Goal: Task Accomplishment & Management: Manage account settings

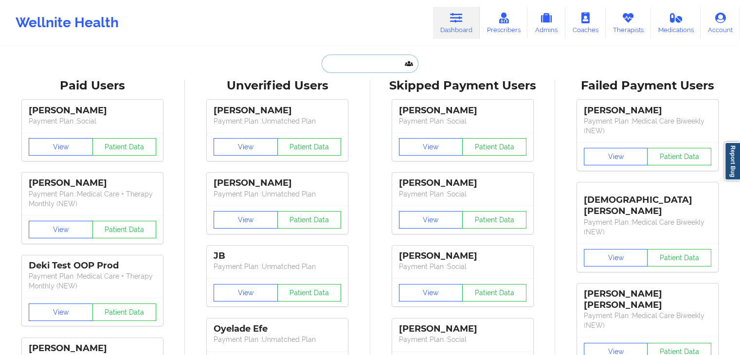
click at [381, 63] on input "text" at bounding box center [369, 63] width 96 height 18
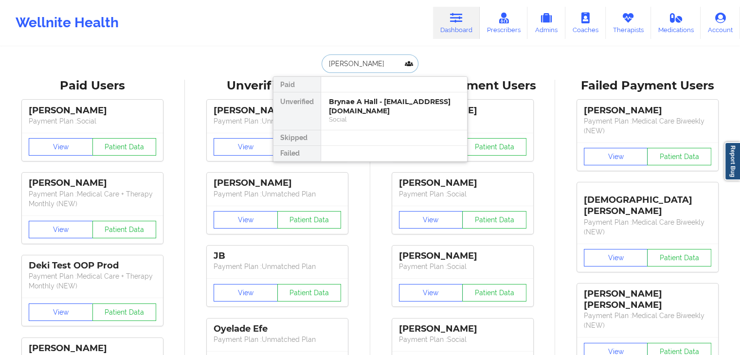
type input "[PERSON_NAME] [PERSON_NAME]"
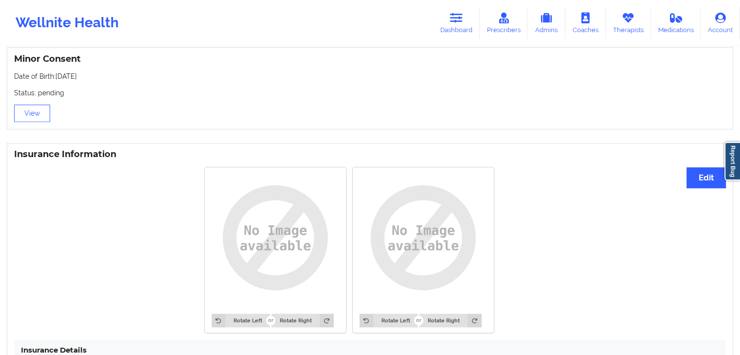
scroll to position [642, 0]
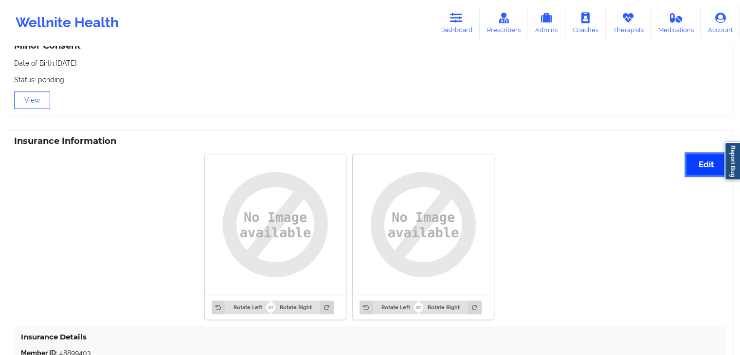
click at [703, 171] on button "Edit" at bounding box center [705, 164] width 39 height 21
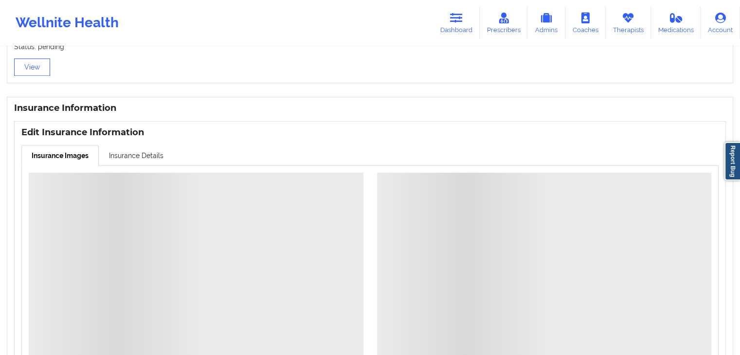
scroll to position [668, 0]
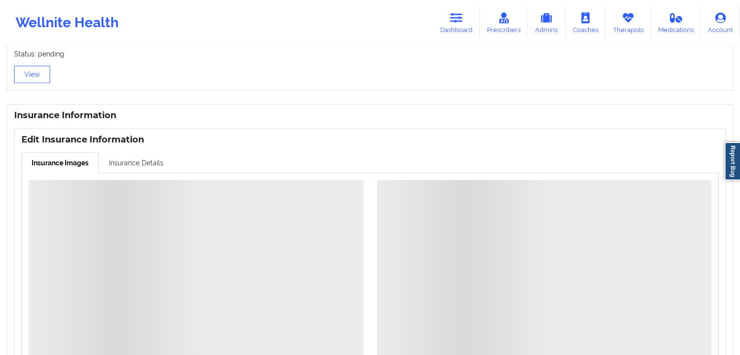
click at [148, 160] on link "Insurance Details" at bounding box center [136, 162] width 75 height 20
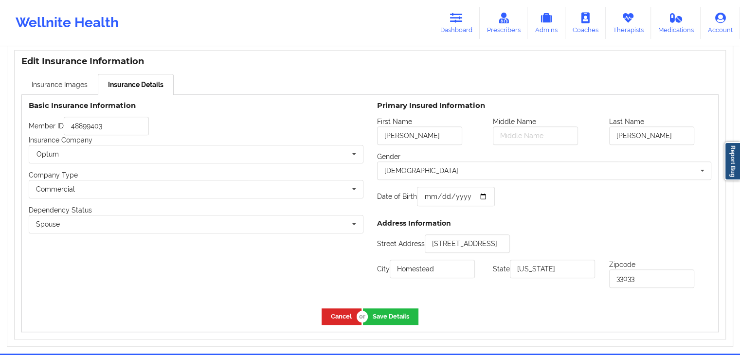
scroll to position [749, 0]
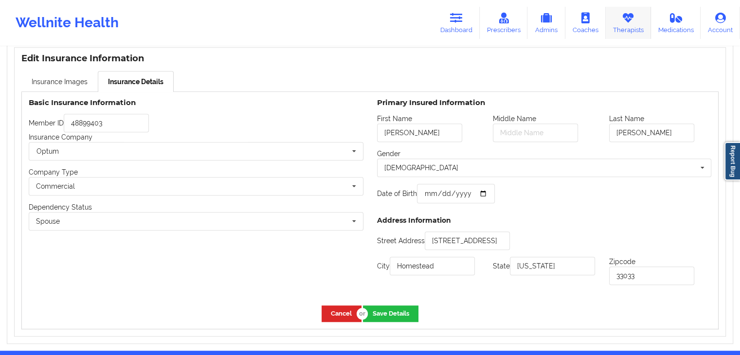
click at [631, 26] on link "Therapists" at bounding box center [628, 23] width 45 height 32
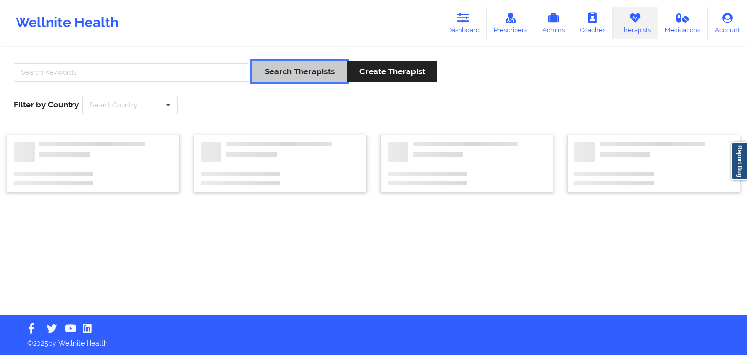
click at [255, 64] on button "Search Therapists" at bounding box center [299, 71] width 94 height 21
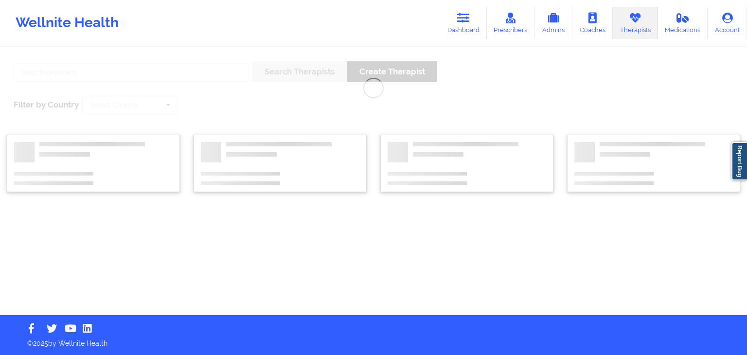
click at [183, 76] on div "Search Therapists Create Therapist Filter by Country Select Country [GEOGRAPHIC…" at bounding box center [373, 181] width 747 height 267
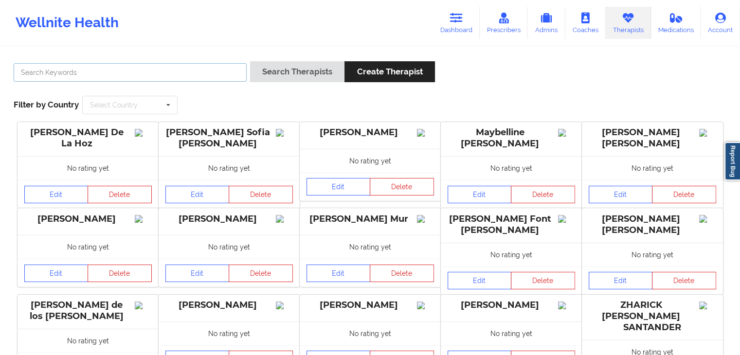
click at [186, 69] on input "text" at bounding box center [130, 72] width 233 height 18
type input "[PERSON_NAME]"
click at [250, 61] on button "Search Therapists" at bounding box center [297, 71] width 94 height 21
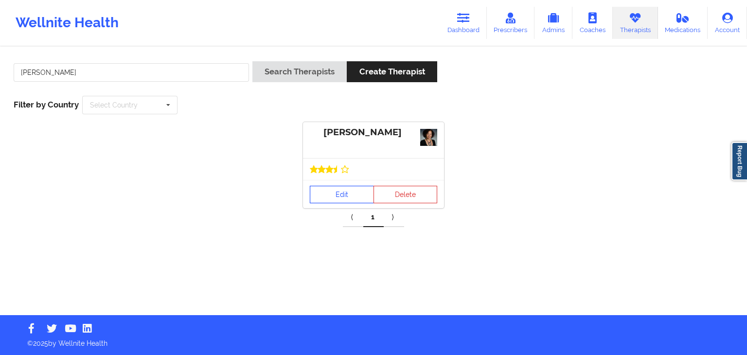
click at [335, 186] on link "Edit" at bounding box center [342, 195] width 64 height 18
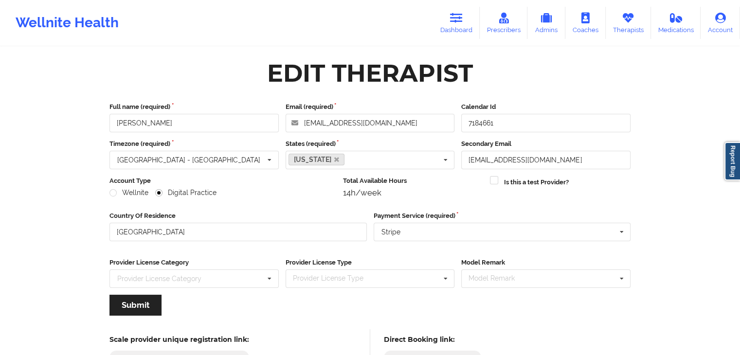
scroll to position [81, 0]
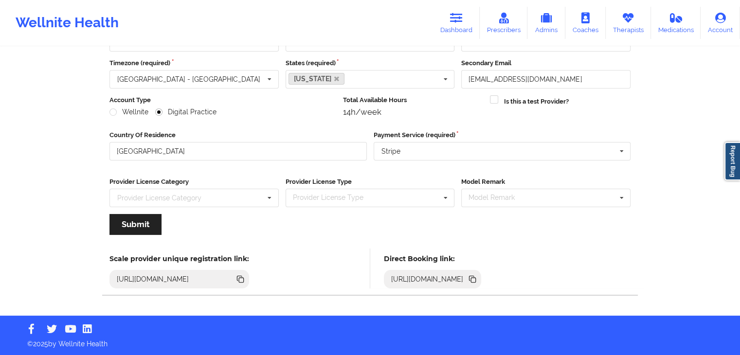
click at [476, 278] on icon at bounding box center [473, 280] width 5 height 5
click at [454, 18] on icon at bounding box center [456, 18] width 13 height 11
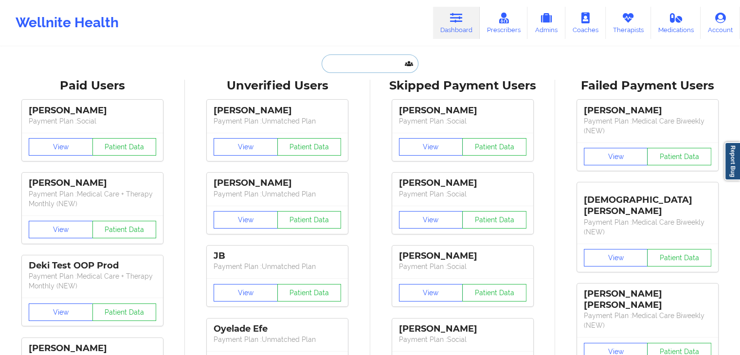
click at [389, 57] on input "text" at bounding box center [369, 63] width 96 height 18
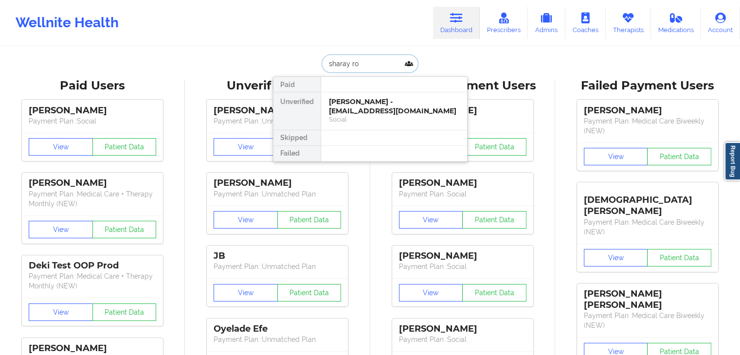
type input "[PERSON_NAME]"
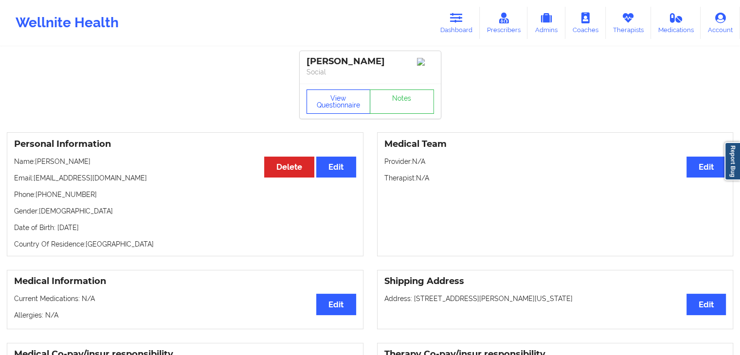
click at [338, 96] on button "View Questionnaire" at bounding box center [338, 101] width 64 height 24
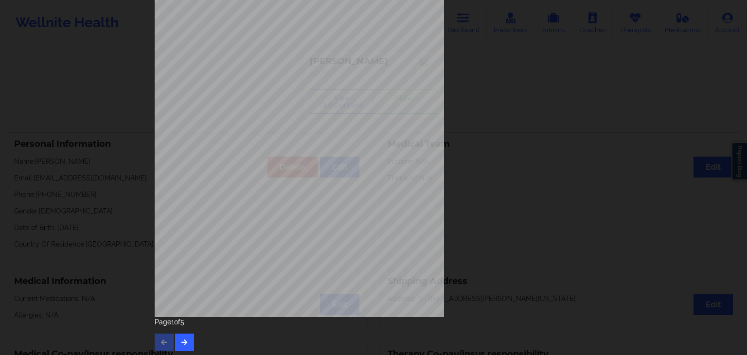
scroll to position [109, 0]
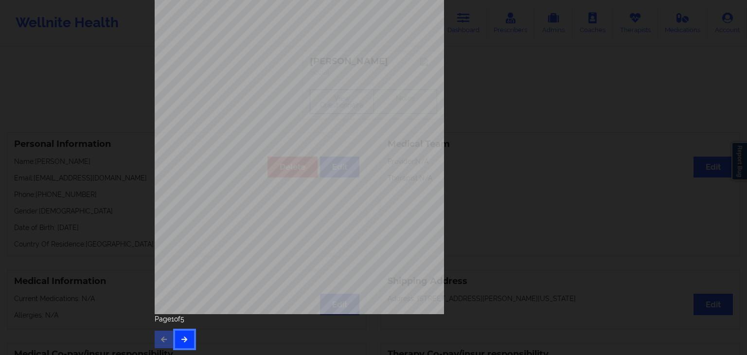
click at [189, 333] on button "button" at bounding box center [184, 340] width 19 height 18
click at [182, 339] on icon "button" at bounding box center [184, 339] width 8 height 6
click at [181, 341] on icon "button" at bounding box center [184, 339] width 8 height 6
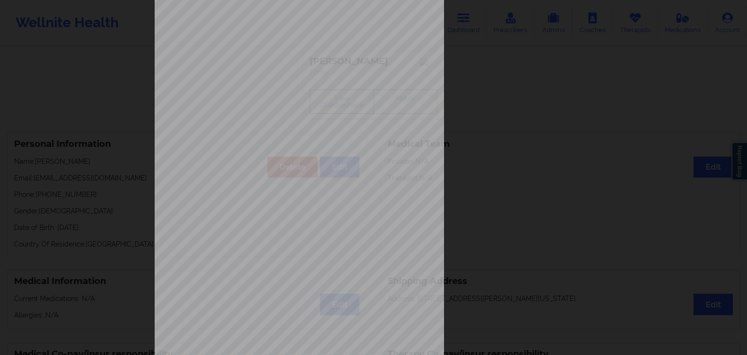
scroll to position [0, 0]
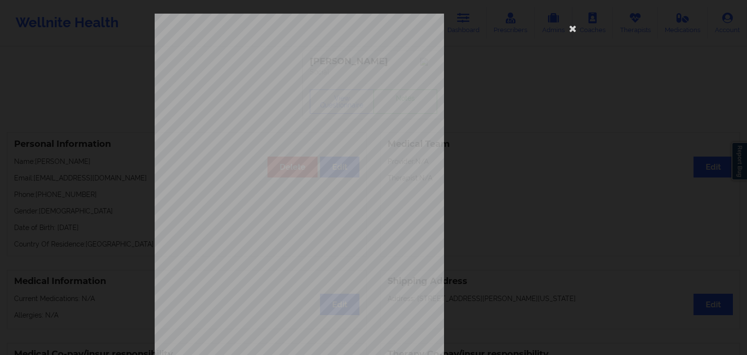
click at [268, 276] on span "K1012413301" at bounding box center [269, 278] width 27 height 4
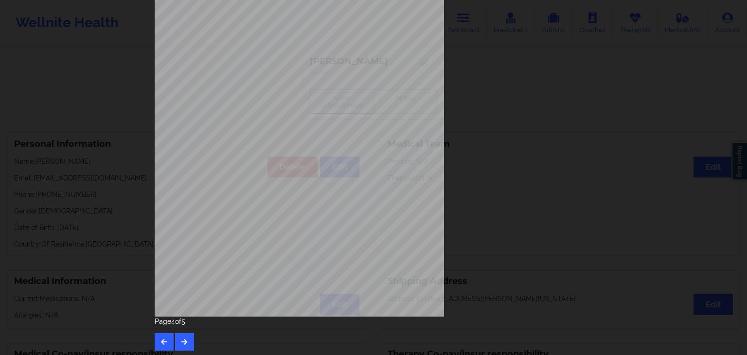
scroll to position [109, 0]
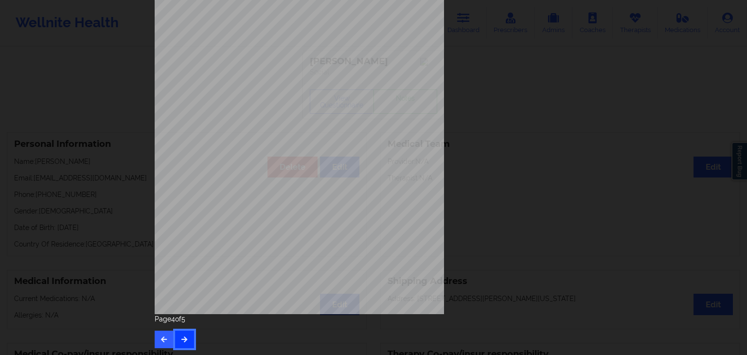
click at [187, 337] on button "button" at bounding box center [184, 340] width 19 height 18
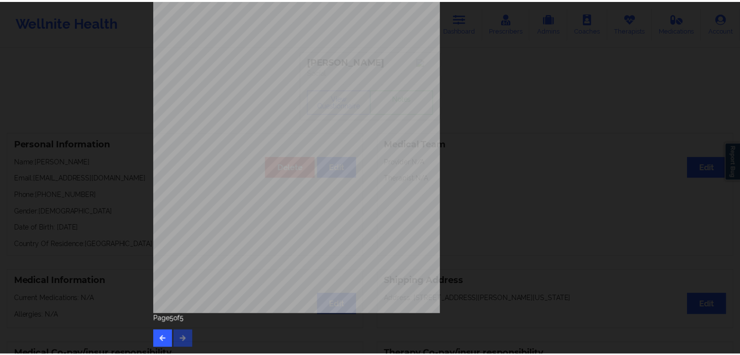
scroll to position [0, 0]
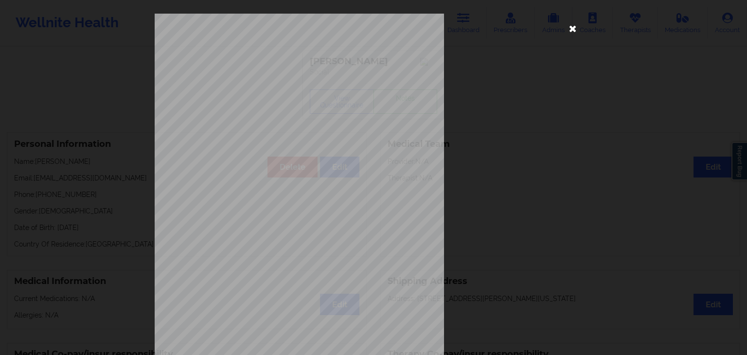
click at [566, 28] on icon at bounding box center [573, 28] width 16 height 16
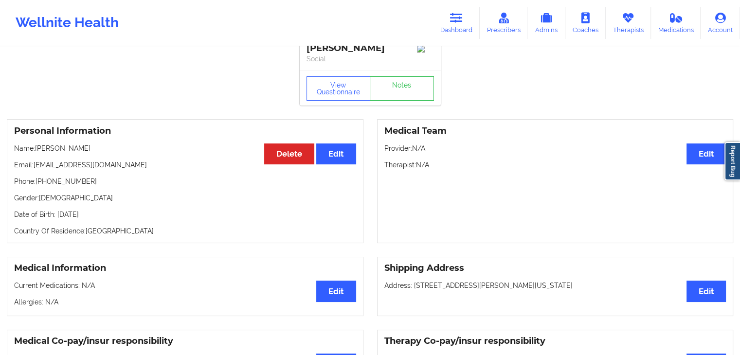
scroll to position [21, 0]
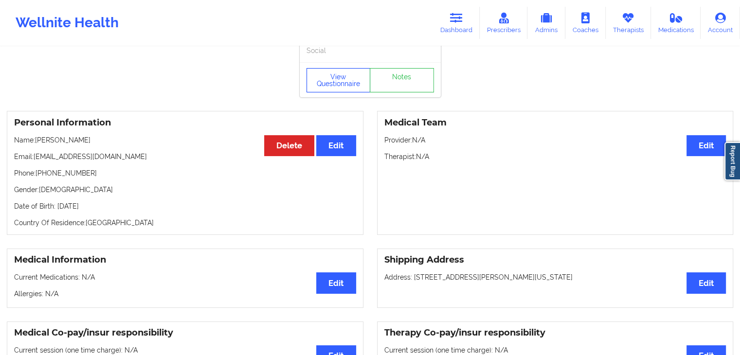
click at [335, 84] on button "View Questionnaire" at bounding box center [338, 80] width 64 height 24
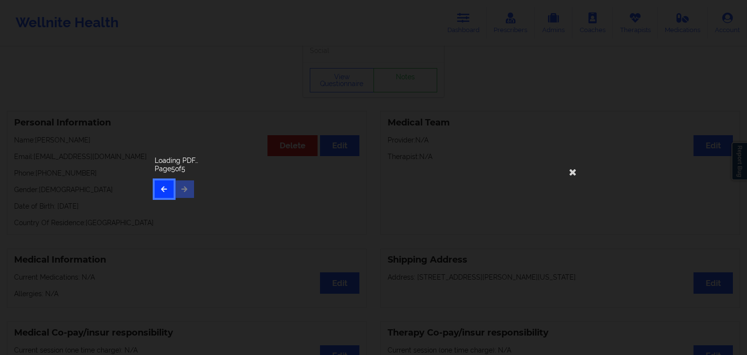
click at [170, 186] on button "button" at bounding box center [164, 189] width 19 height 18
click at [575, 178] on icon at bounding box center [573, 172] width 16 height 16
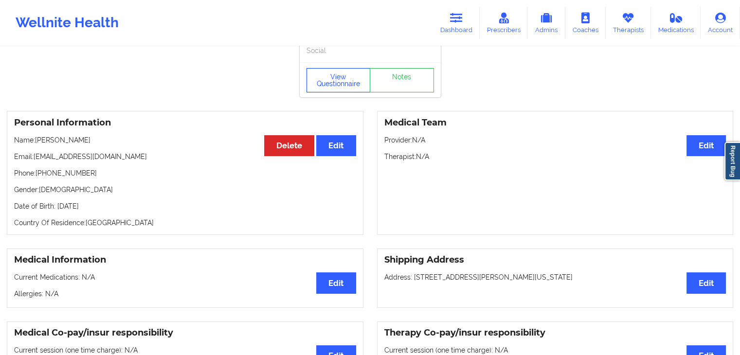
click at [356, 77] on button "View Questionnaire" at bounding box center [338, 80] width 64 height 24
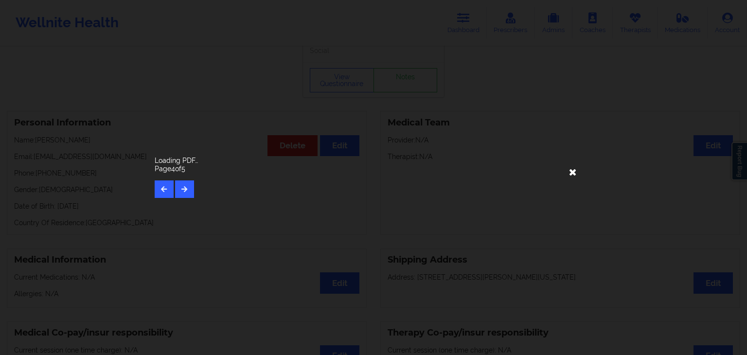
click at [574, 172] on icon at bounding box center [573, 172] width 16 height 16
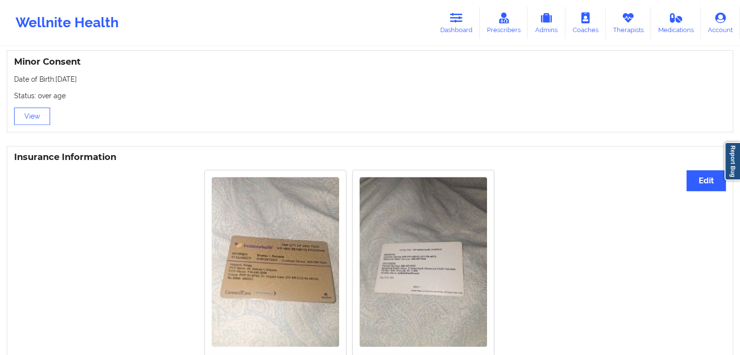
scroll to position [645, 0]
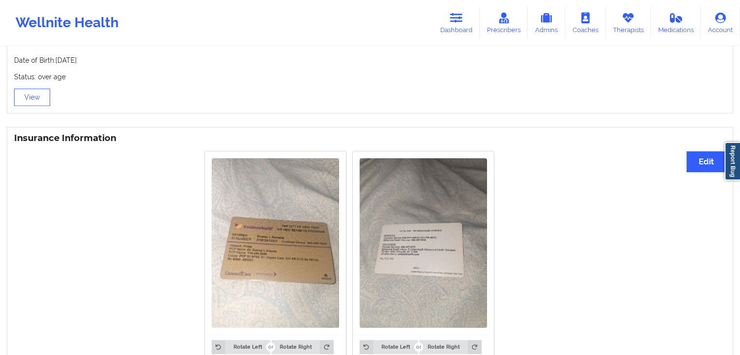
click at [461, 154] on div at bounding box center [423, 242] width 141 height 183
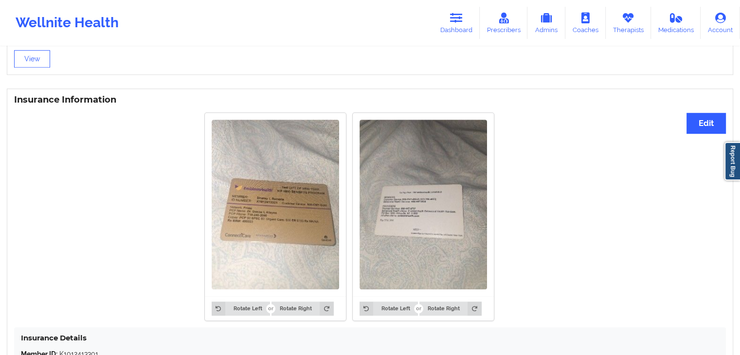
scroll to position [703, 0]
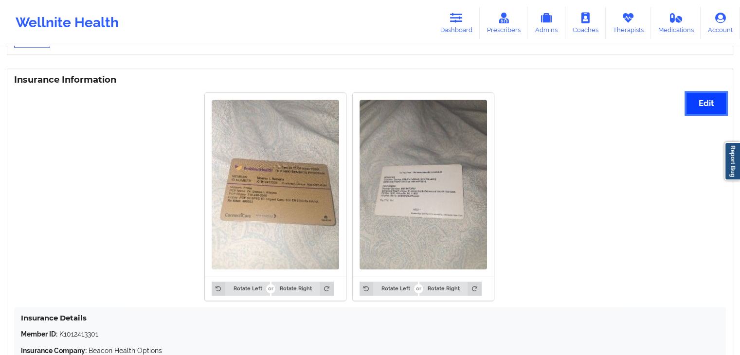
click at [712, 110] on button "Edit" at bounding box center [705, 103] width 39 height 21
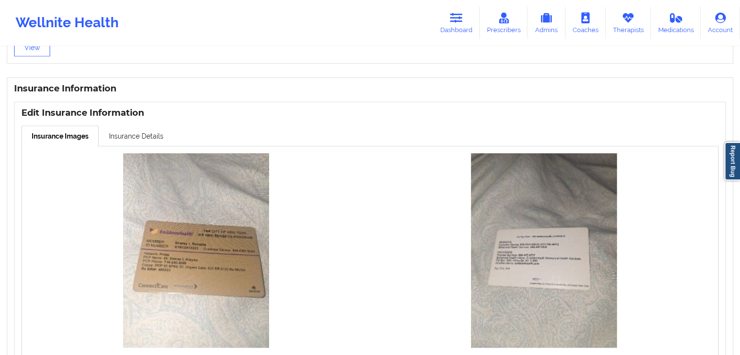
scroll to position [612, 0]
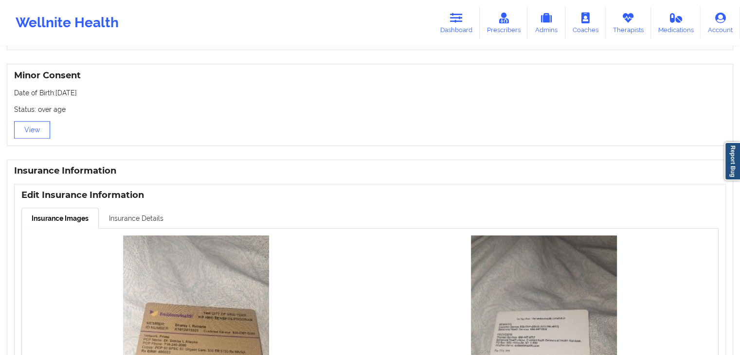
click at [141, 221] on link "Insurance Details" at bounding box center [136, 218] width 75 height 20
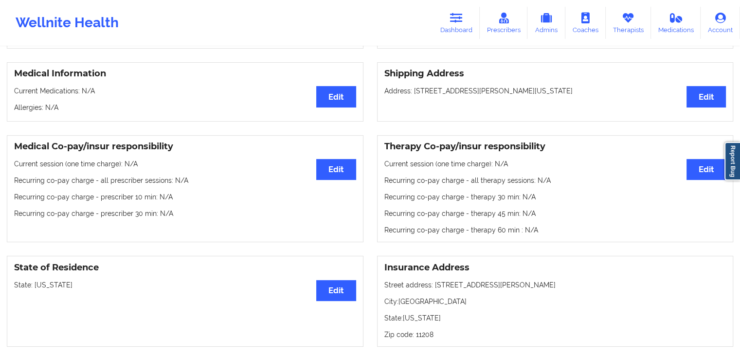
scroll to position [209, 0]
